Goal: Obtain resource: Download file/media

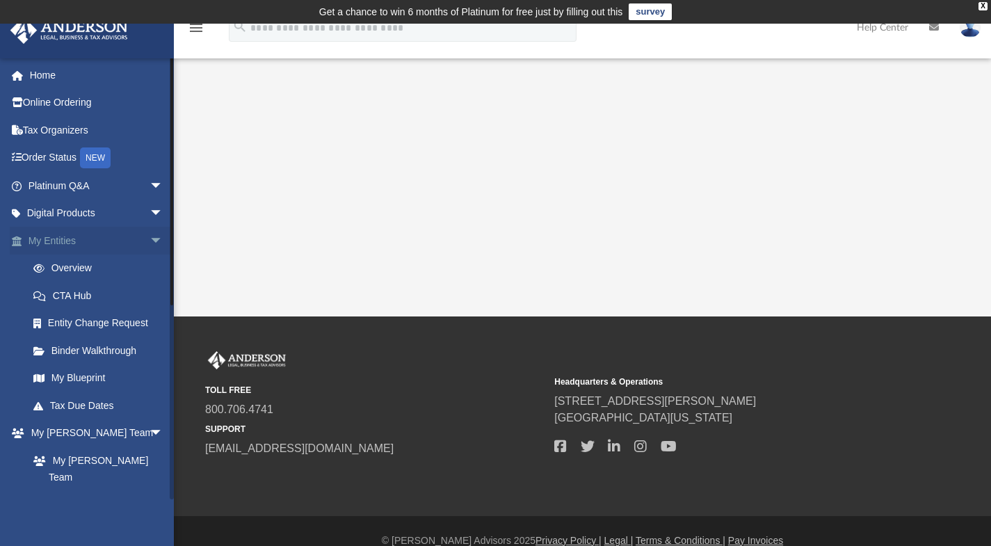
click at [72, 243] on link "My Entities arrow_drop_down" at bounding box center [97, 241] width 174 height 28
click at [133, 434] on link "My [PERSON_NAME] Team arrow_drop_down" at bounding box center [97, 433] width 174 height 28
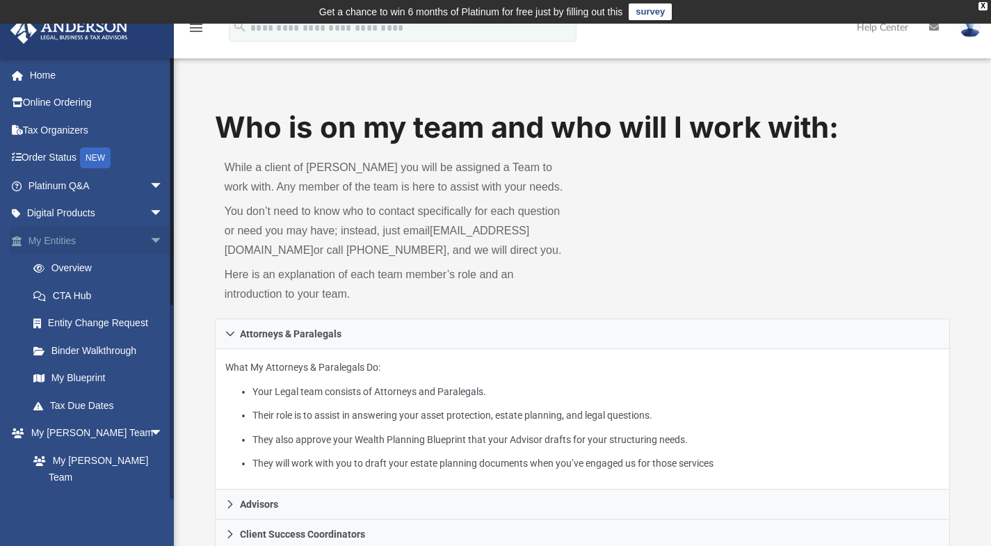
click at [63, 237] on link "My Entities arrow_drop_down" at bounding box center [97, 241] width 174 height 28
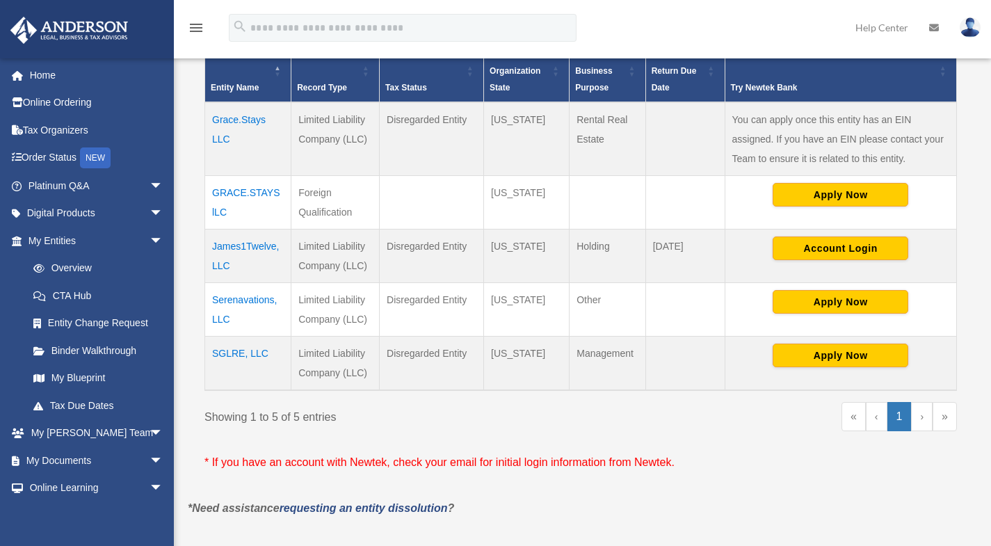
scroll to position [331, 0]
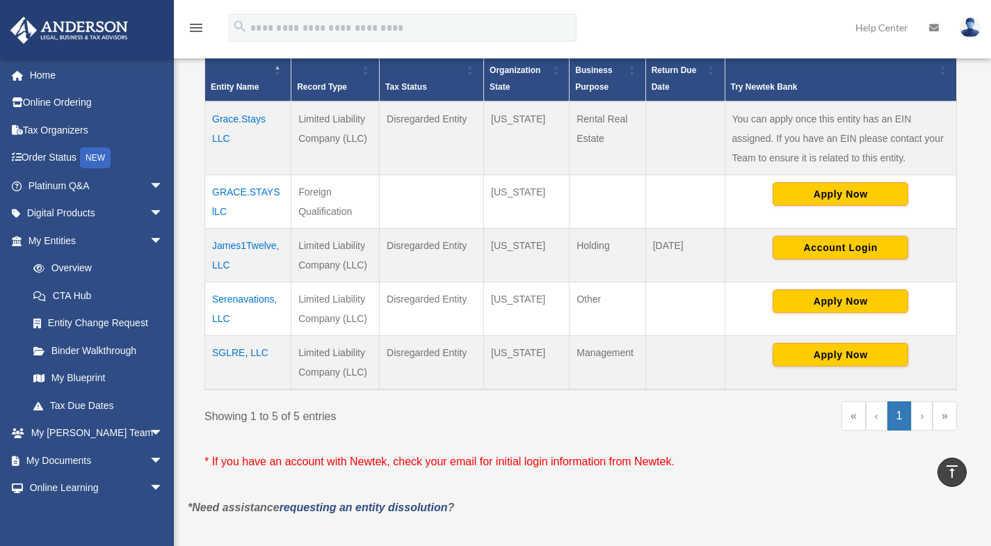
click at [922, 432] on ul "« ‹ 1 › »" at bounding box center [883, 422] width 147 height 42
click at [922, 425] on link "›" at bounding box center [922, 415] width 22 height 29
click at [234, 195] on td "GRACE.STAYS lLC" at bounding box center [248, 202] width 86 height 54
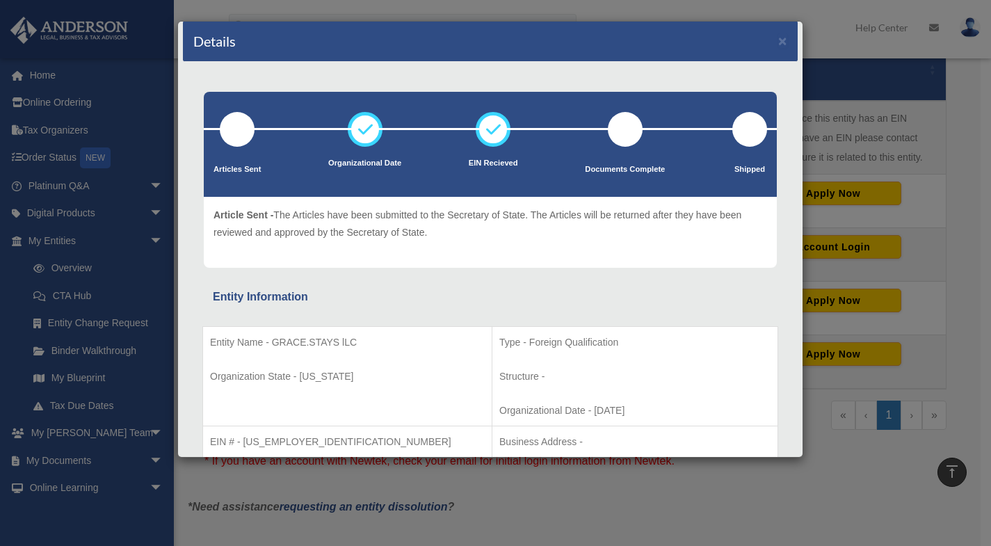
scroll to position [0, 0]
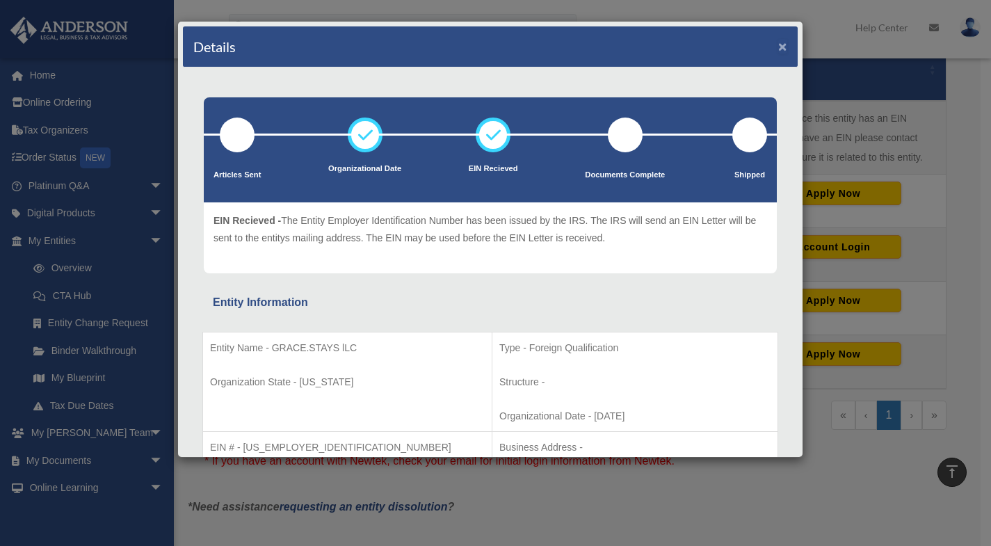
click at [778, 47] on button "×" at bounding box center [782, 46] width 9 height 15
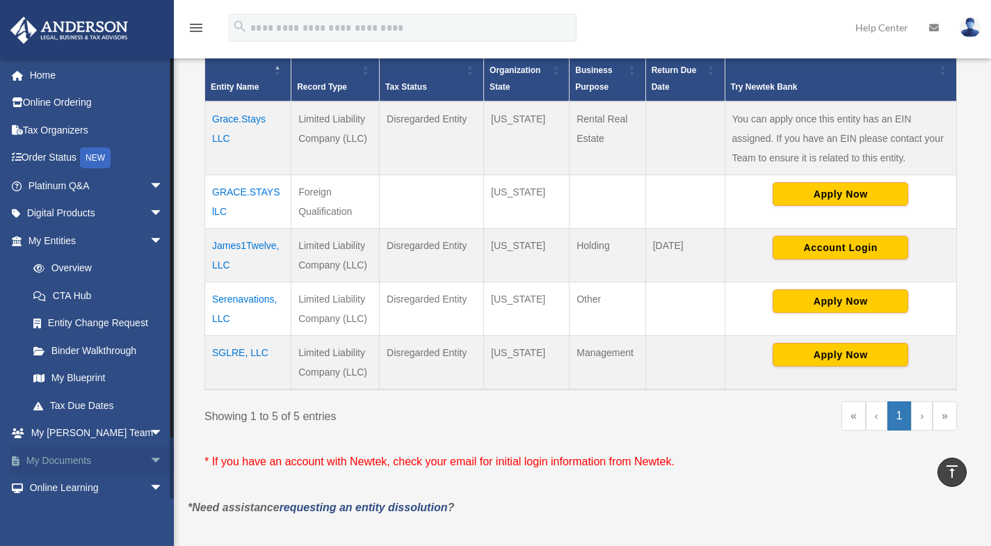
click at [81, 455] on link "My Documents arrow_drop_down" at bounding box center [97, 460] width 174 height 28
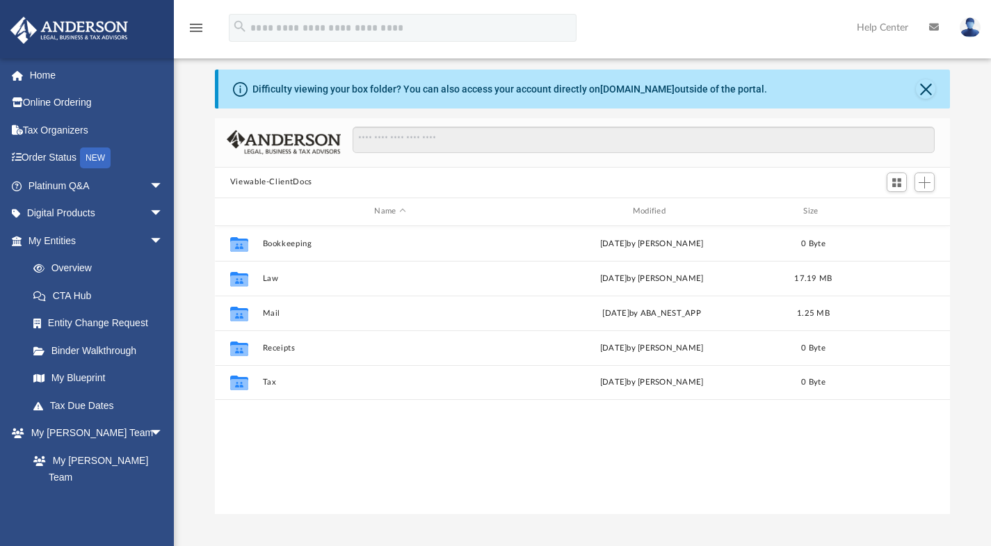
scroll to position [305, 724]
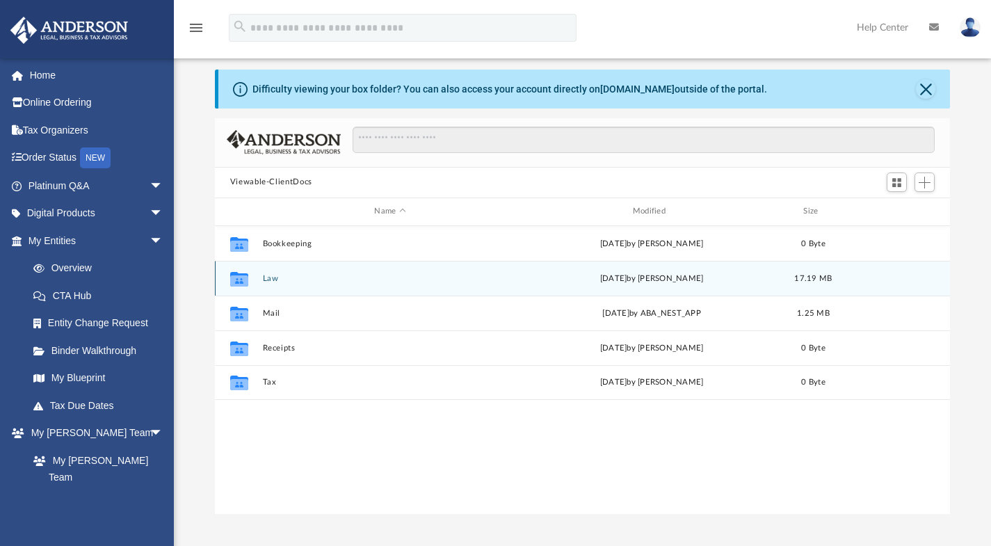
click at [272, 270] on div "Collaborated Folder Law Wed Aug 6 2025 by Karleigh Warner 17.19 MB" at bounding box center [582, 278] width 735 height 35
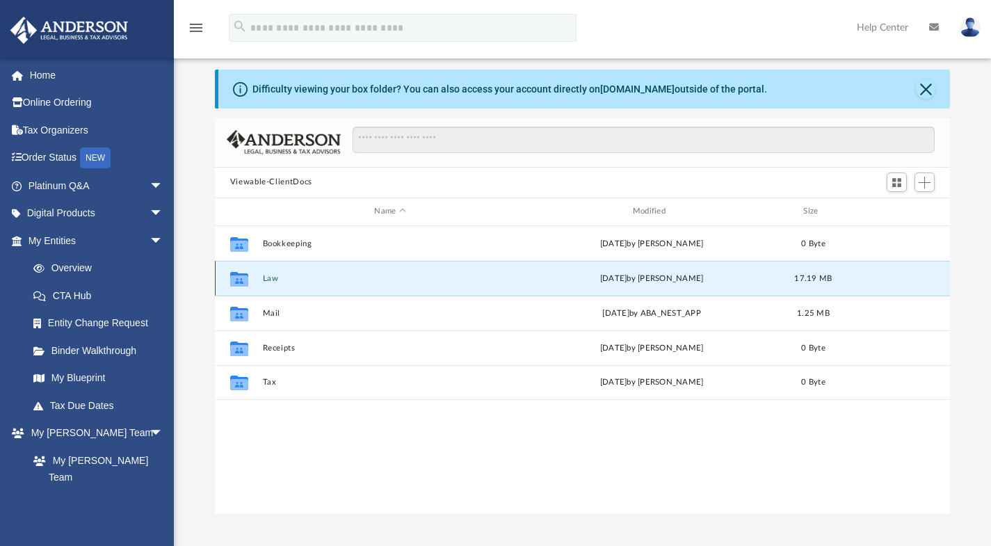
click at [272, 273] on button "Law" at bounding box center [389, 277] width 255 height 9
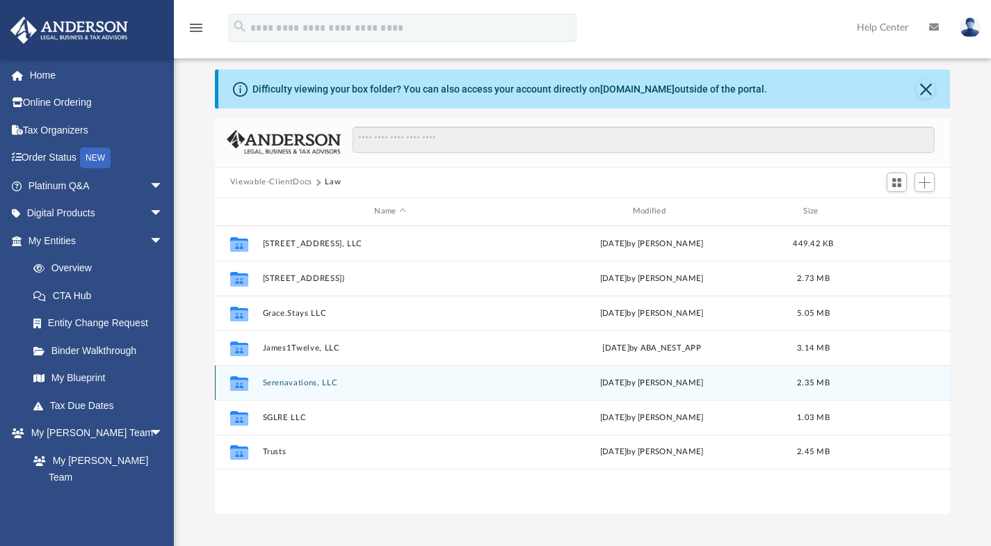
click at [284, 384] on button "Serenavations, LLC" at bounding box center [389, 381] width 255 height 9
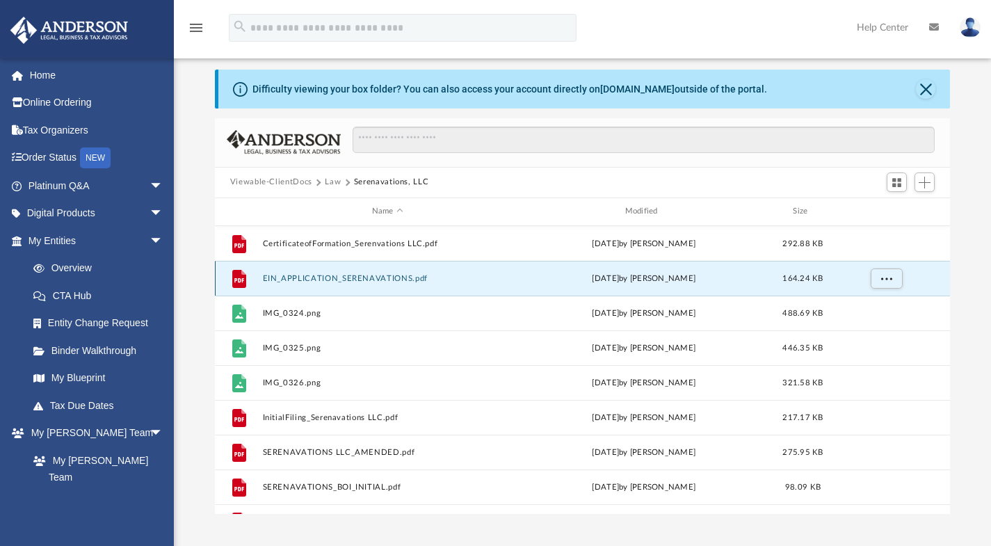
click at [345, 275] on button "EIN_APPLICATION_SERENAVATIONS.pdf" at bounding box center [387, 277] width 250 height 9
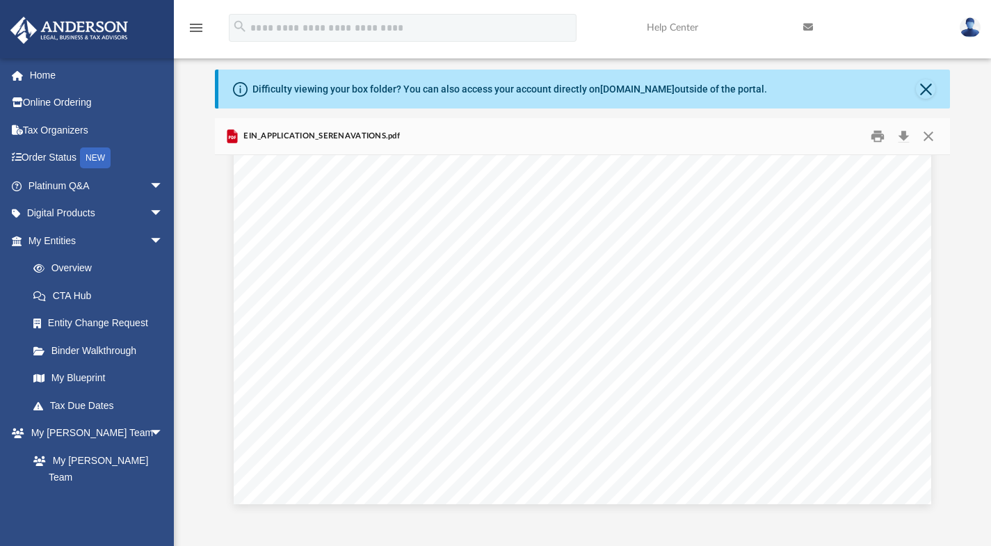
scroll to position [0, 0]
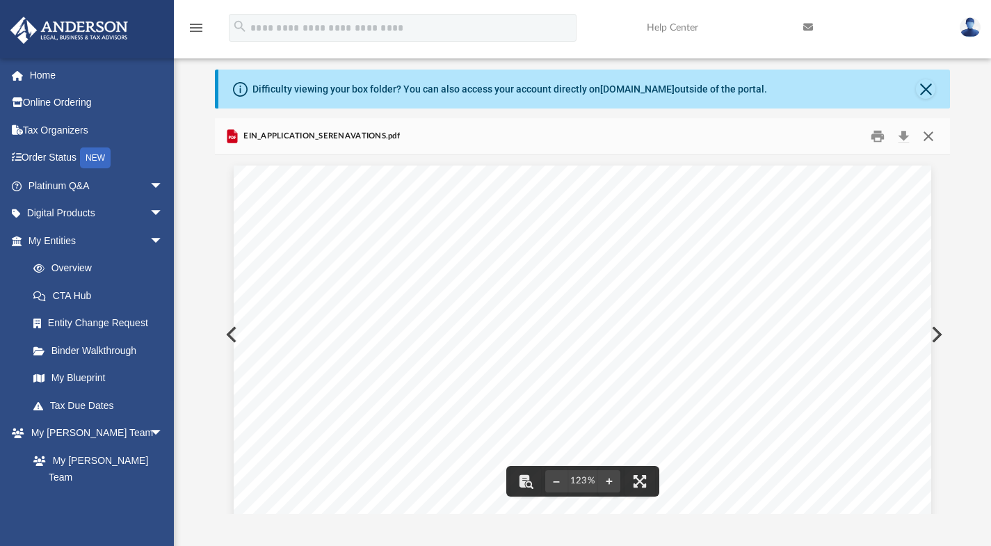
click at [923, 139] on button "Close" at bounding box center [927, 136] width 25 height 22
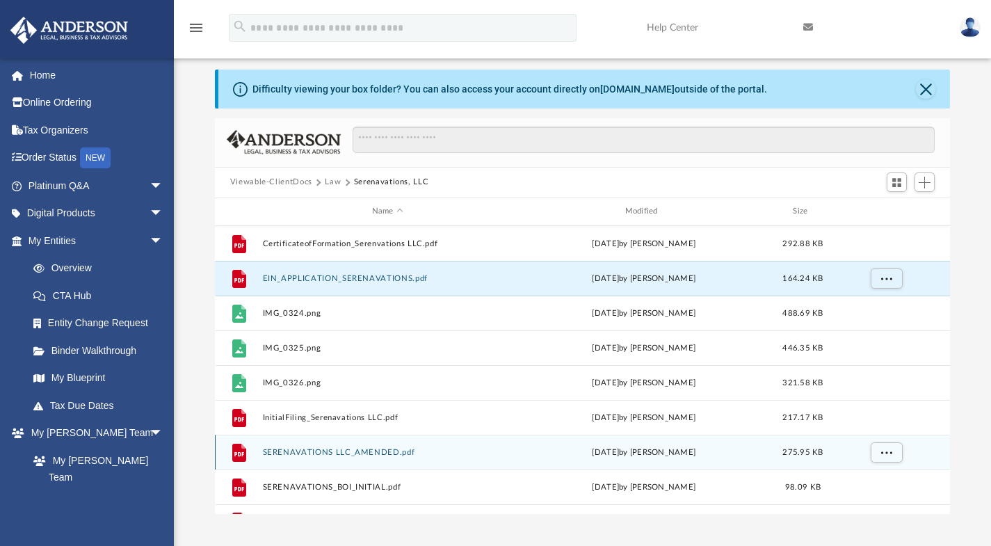
scroll to position [24, 0]
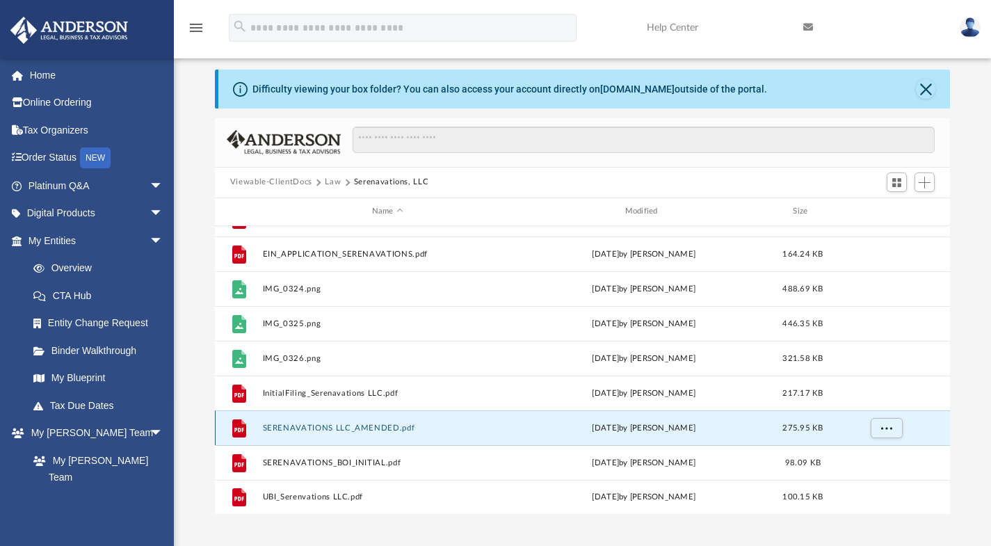
click at [368, 426] on button "SERENAVATIONS LLC_AMENDED.pdf" at bounding box center [387, 427] width 250 height 9
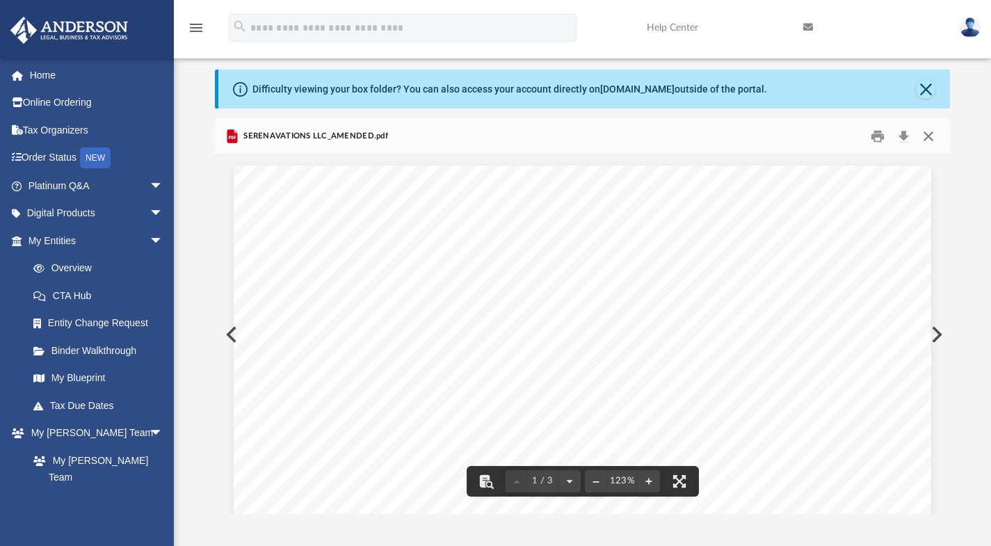
click at [926, 130] on button "Close" at bounding box center [927, 136] width 25 height 22
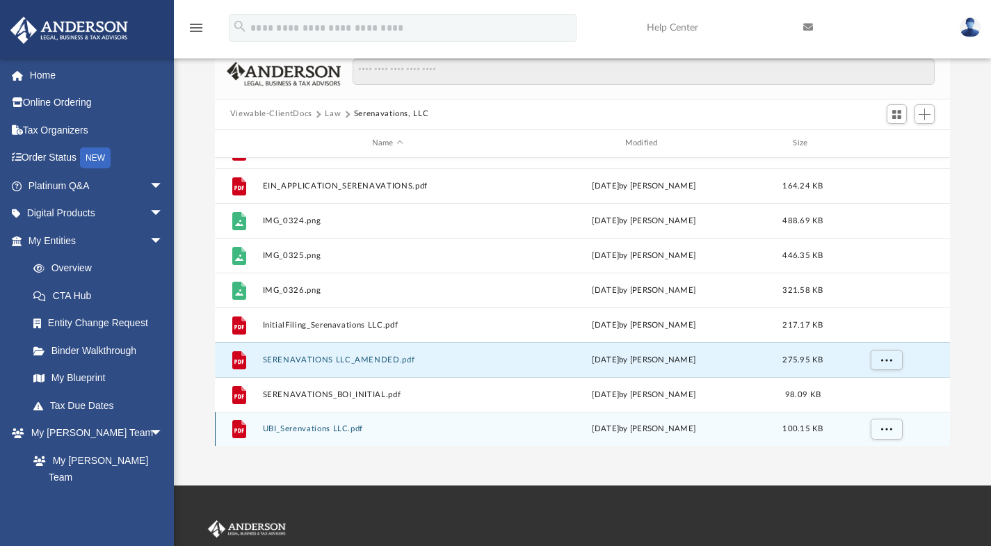
scroll to position [124, 0]
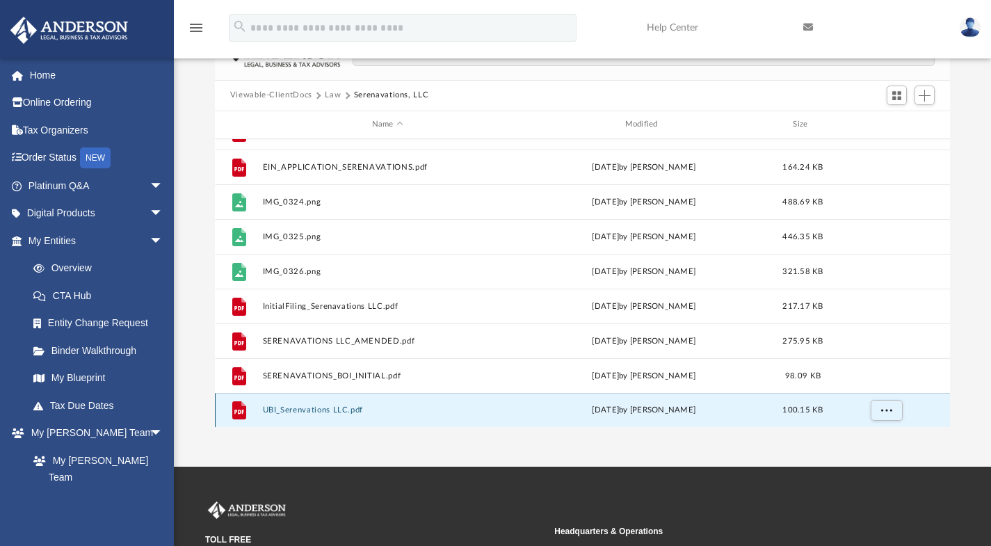
click at [343, 412] on button "UBI_Serenvations LLC.pdf" at bounding box center [387, 409] width 250 height 9
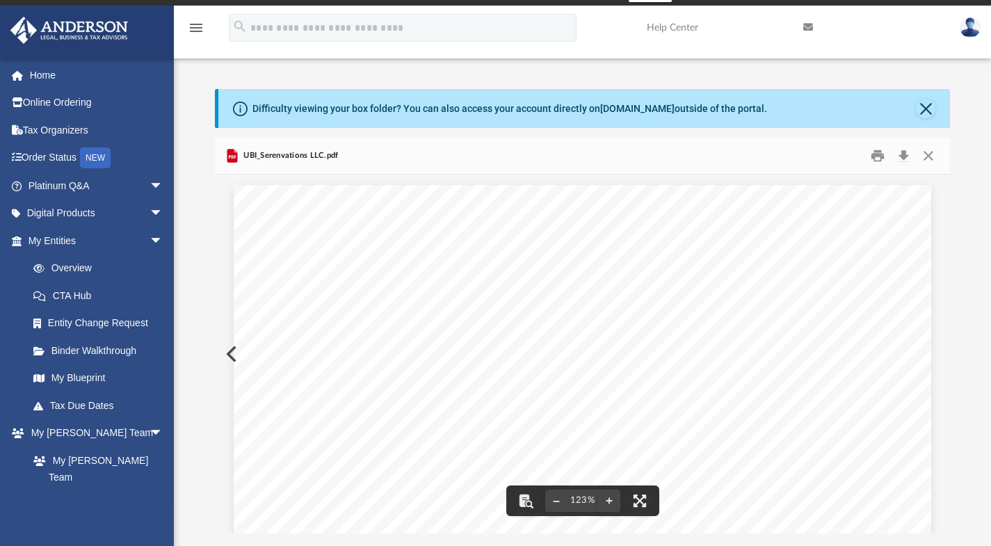
scroll to position [0, 0]
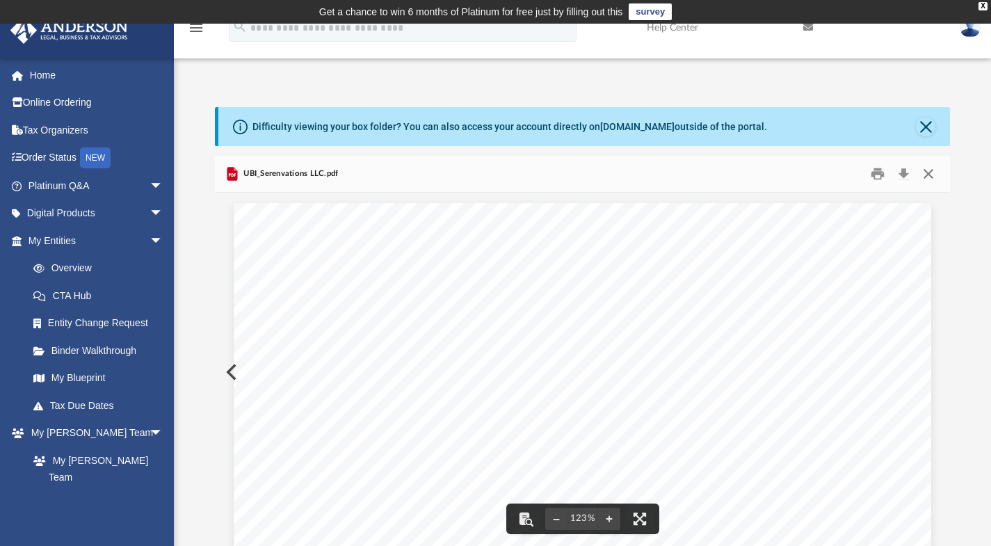
click at [931, 172] on button "Close" at bounding box center [927, 174] width 25 height 22
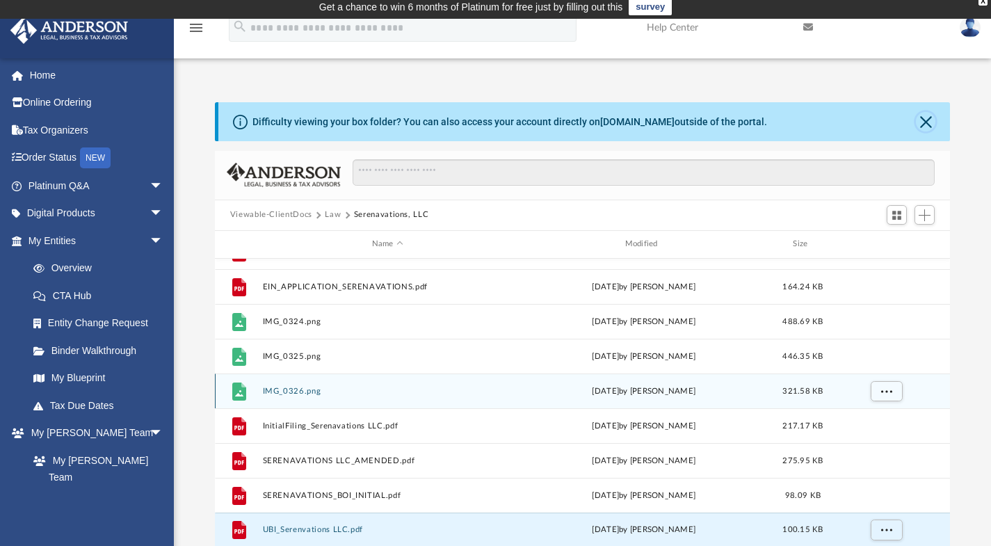
drag, startPoint x: 927, startPoint y: 124, endPoint x: 560, endPoint y: 385, distance: 450.7
click at [560, 385] on div "Difficulty viewing your box folder? You can also access your account directly o…" at bounding box center [582, 324] width 735 height 444
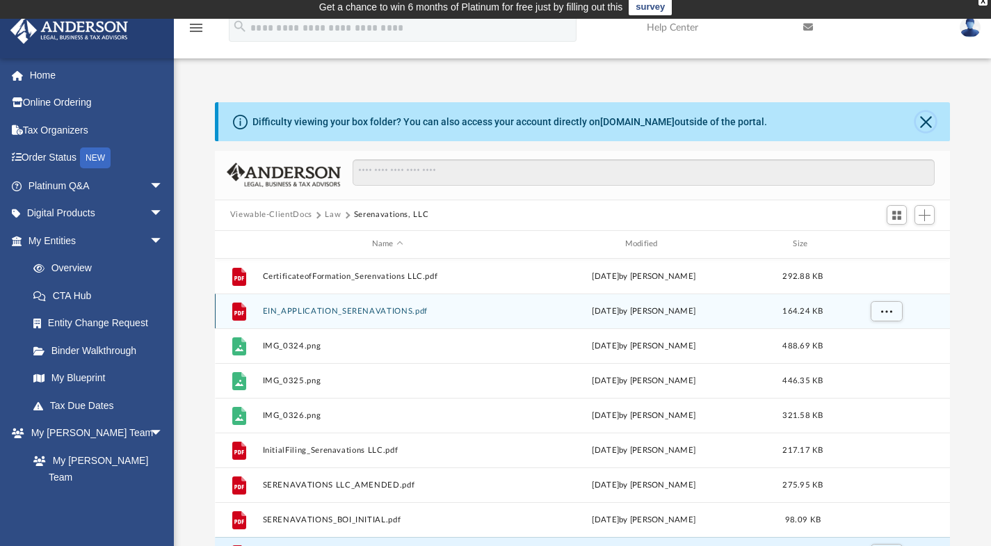
scroll to position [24, 0]
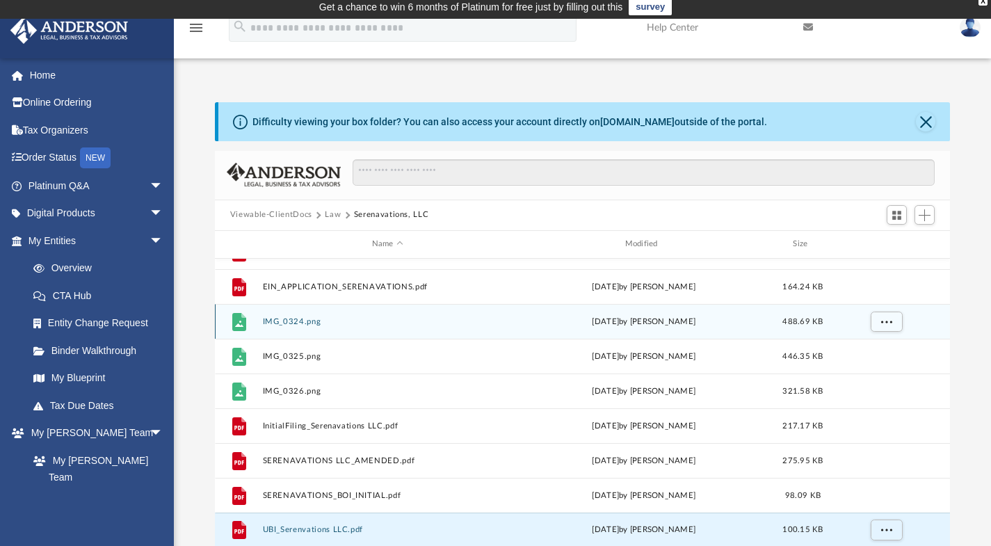
click at [291, 314] on div "File IMG_0324.png Sun Jan 12 2025 by Serena Lee 488.69 KB" at bounding box center [582, 321] width 735 height 35
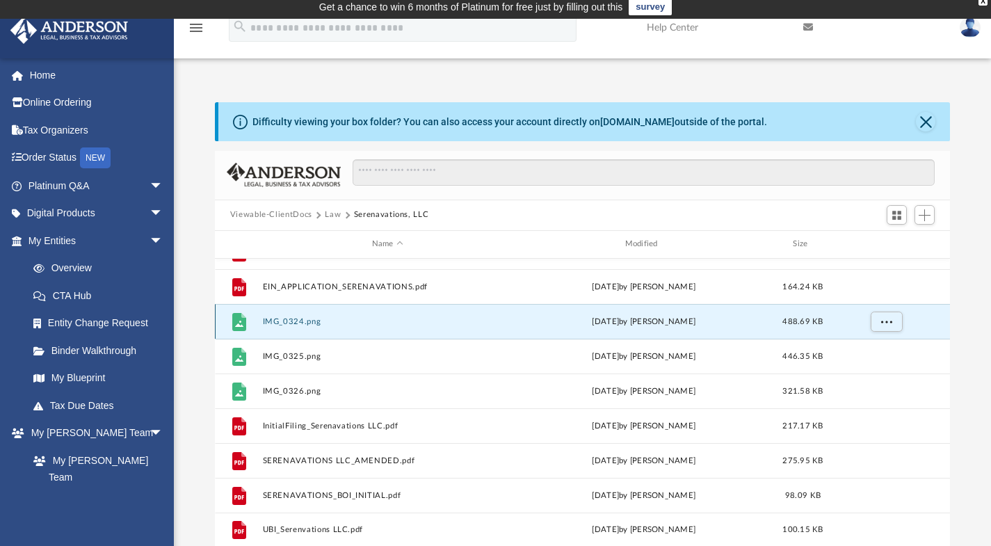
click at [290, 323] on button "IMG_0324.png" at bounding box center [387, 320] width 250 height 9
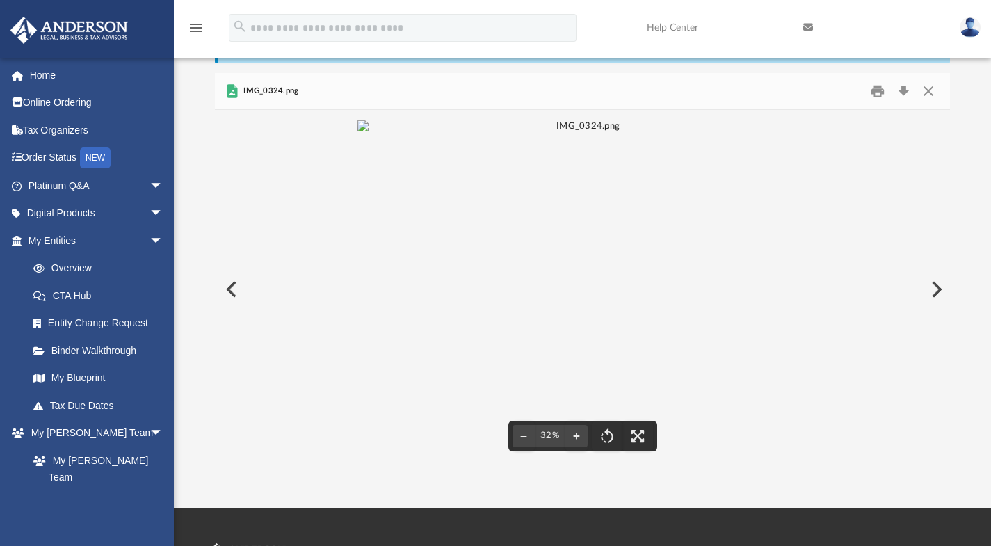
scroll to position [83, 0]
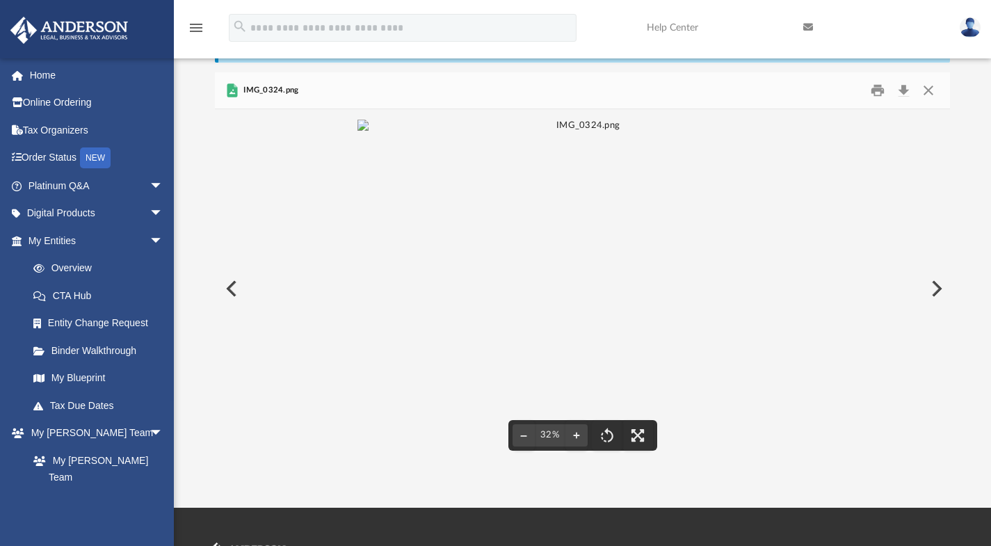
click at [637, 132] on img "File preview" at bounding box center [582, 126] width 450 height 13
